Goal: Transaction & Acquisition: Purchase product/service

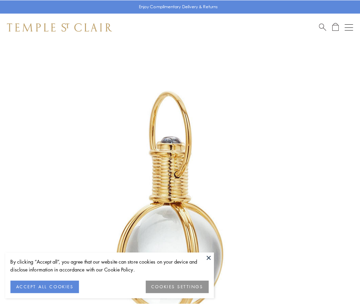
scroll to position [179, 0]
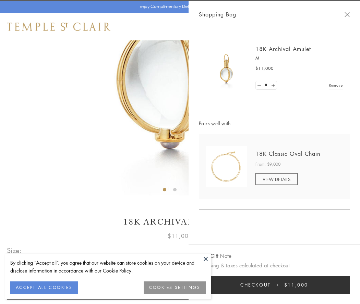
click at [274, 285] on button "Checkout $11,000" at bounding box center [274, 285] width 151 height 18
